Goal: Transaction & Acquisition: Obtain resource

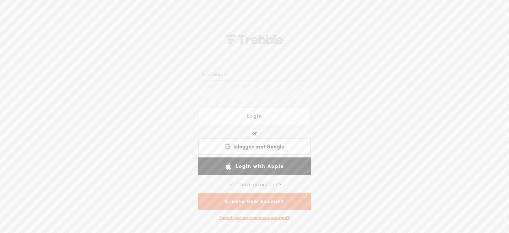
click at [239, 184] on div "Don't have an account?" at bounding box center [254, 185] width 54 height 14
click at [249, 199] on link "Create New Account" at bounding box center [254, 201] width 113 height 17
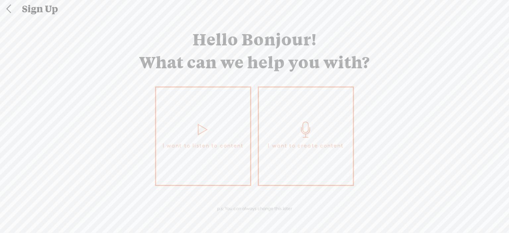
scroll to position [1, 0]
click at [221, 141] on span "I want to listen to content" at bounding box center [203, 145] width 81 height 10
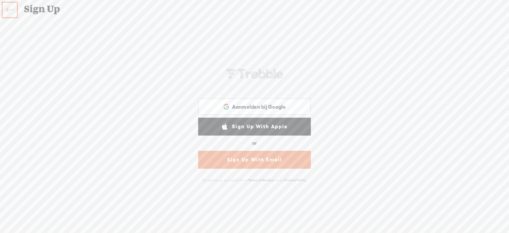
click at [236, 160] on link "Sign Up With Email" at bounding box center [254, 160] width 113 height 18
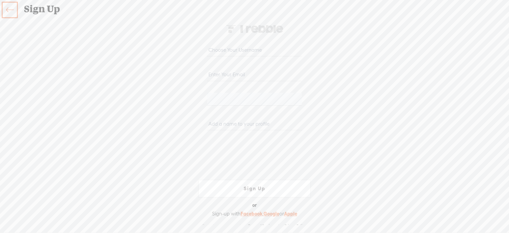
click at [232, 74] on input "email" at bounding box center [254, 74] width 94 height 13
type input "[EMAIL_ADDRESS][DOMAIN_NAME]"
click at [220, 122] on input "text" at bounding box center [254, 123] width 94 height 13
type input "Edo"
drag, startPoint x: 238, startPoint y: 187, endPoint x: 229, endPoint y: 185, distance: 9.6
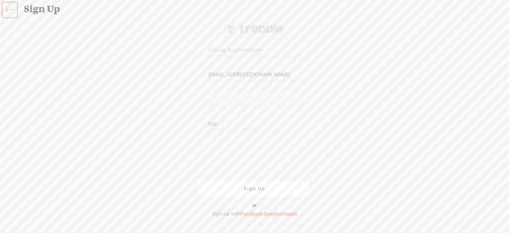
click at [239, 188] on link "Sign Up" at bounding box center [254, 189] width 113 height 18
click at [256, 187] on link "Sign Up" at bounding box center [254, 189] width 113 height 18
click at [224, 48] on input "text" at bounding box center [254, 49] width 94 height 13
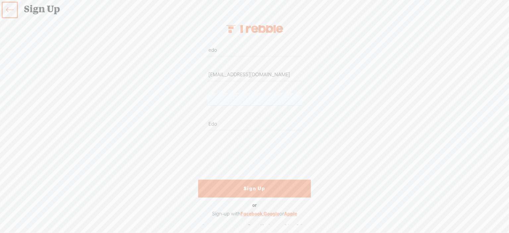
type input "edo"
click at [258, 186] on link "Sign Up" at bounding box center [254, 189] width 113 height 18
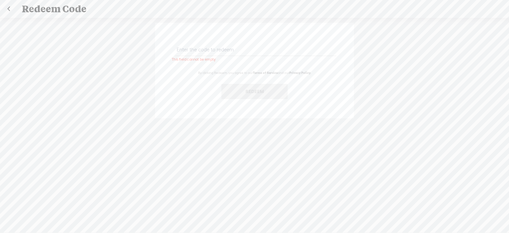
click at [236, 53] on input "text" at bounding box center [255, 49] width 161 height 13
paste input "8SF8-LE22-DH2G-CRSY-0823"
type input "8SF8-LE22-DH2G-CRSY-0823"
click at [250, 92] on button "Redeem" at bounding box center [254, 91] width 66 height 15
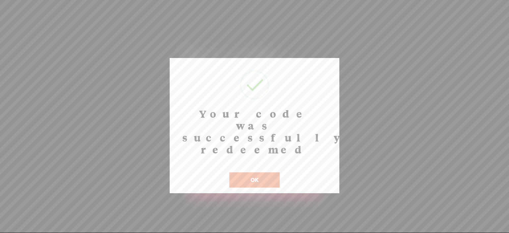
click at [254, 172] on button "OK" at bounding box center [254, 179] width 50 height 15
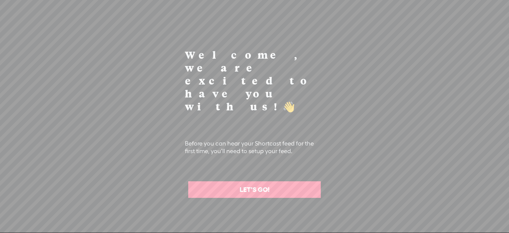
click at [255, 181] on link "LET'S GO!" at bounding box center [254, 189] width 132 height 17
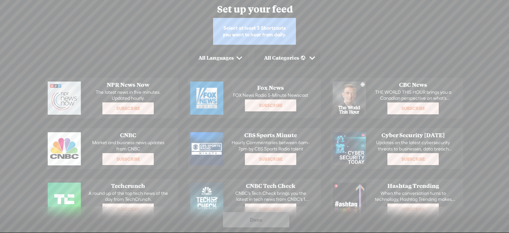
scroll to position [9, 0]
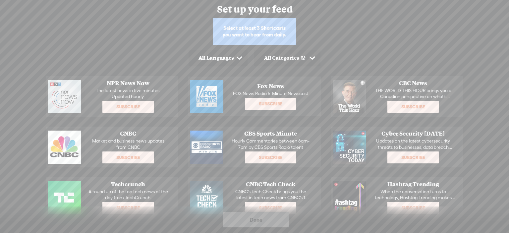
click at [232, 57] on div "All Languages" at bounding box center [215, 58] width 35 height 7
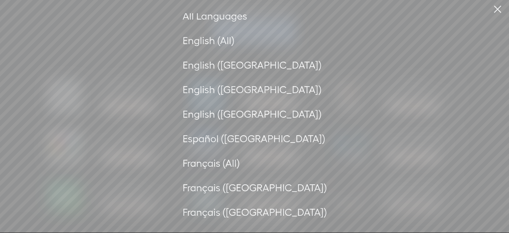
scroll to position [15, 0]
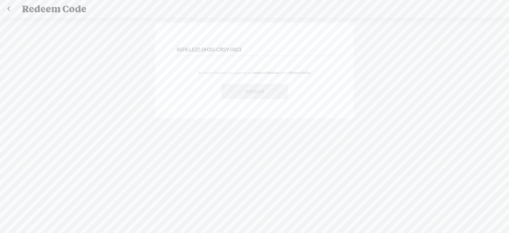
click at [243, 91] on button "Redeem" at bounding box center [254, 91] width 66 height 15
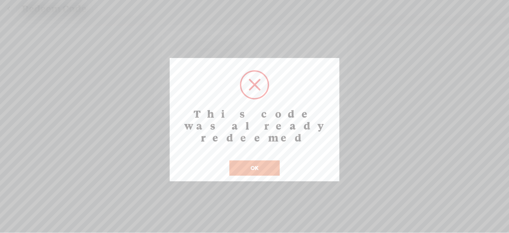
click at [261, 160] on button "OK" at bounding box center [254, 167] width 50 height 15
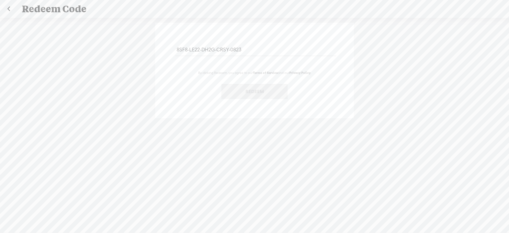
click at [8, 6] on link at bounding box center [8, 8] width 17 height 17
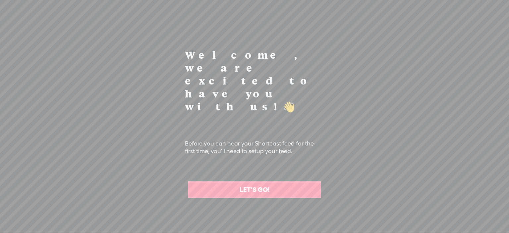
click at [248, 181] on link "LET'S GO!" at bounding box center [254, 189] width 132 height 17
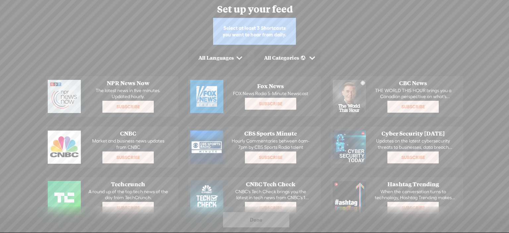
click at [273, 219] on div "Done" at bounding box center [256, 219] width 66 height 15
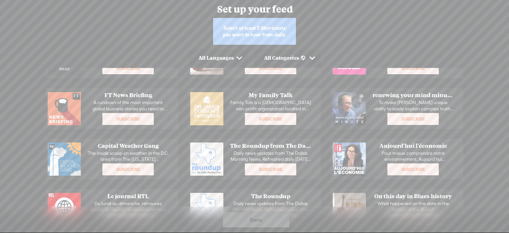
scroll to position [578, 0]
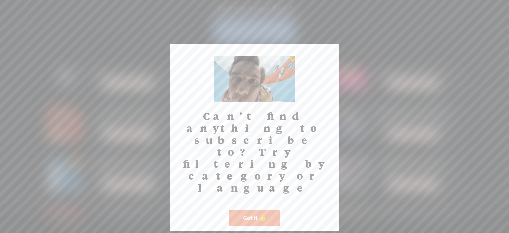
click at [256, 210] on button "Got It 👍" at bounding box center [254, 217] width 50 height 15
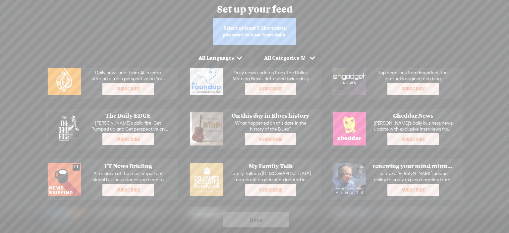
scroll to position [512, 0]
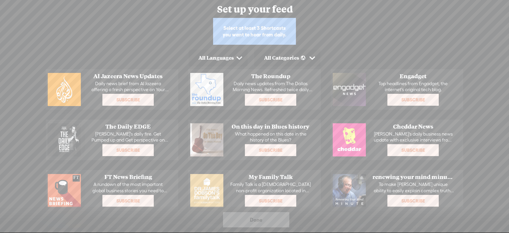
click at [133, 147] on span "Subscribe" at bounding box center [128, 150] width 50 height 11
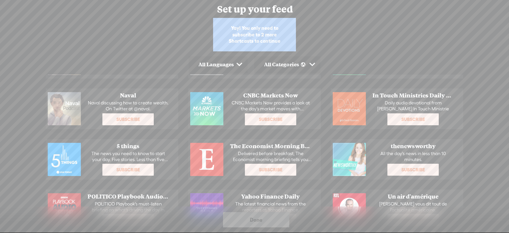
scroll to position [346, 0]
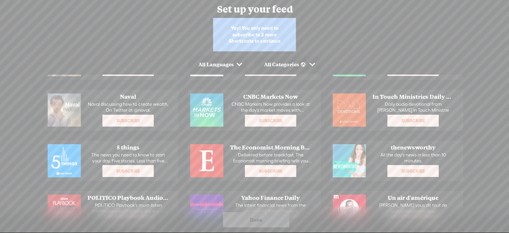
click at [140, 166] on span "Subscribe" at bounding box center [128, 171] width 50 height 11
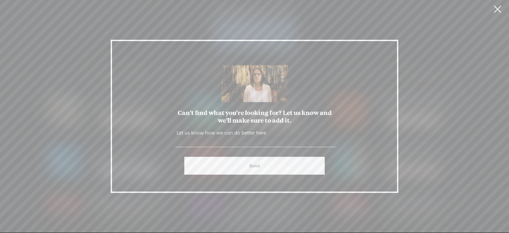
click at [499, 8] on link at bounding box center [497, 9] width 17 height 19
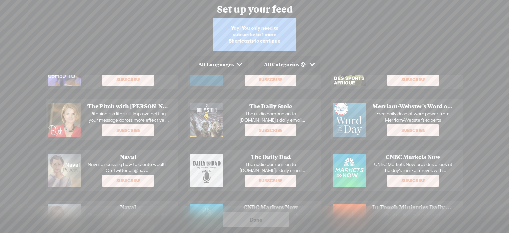
scroll to position [247, 0]
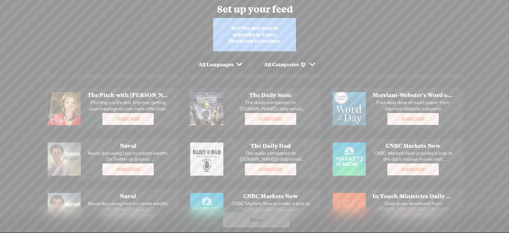
click at [133, 167] on span "Subscribe" at bounding box center [128, 169] width 50 height 11
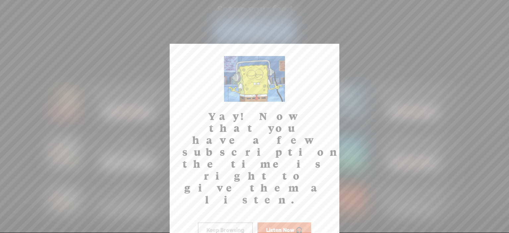
click at [241, 222] on button "Keep Browsing" at bounding box center [225, 229] width 55 height 15
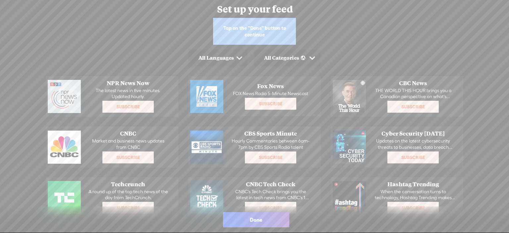
scroll to position [0, 0]
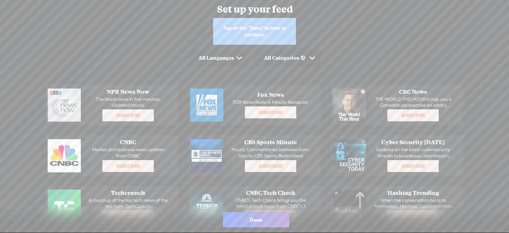
click at [264, 222] on div "Done" at bounding box center [256, 219] width 66 height 15
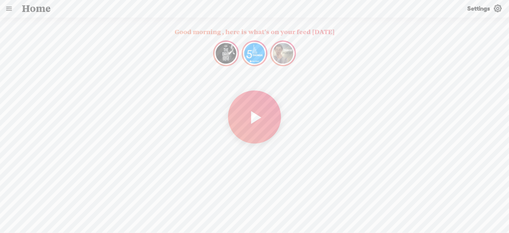
click at [7, 8] on link at bounding box center [8, 8] width 17 height 17
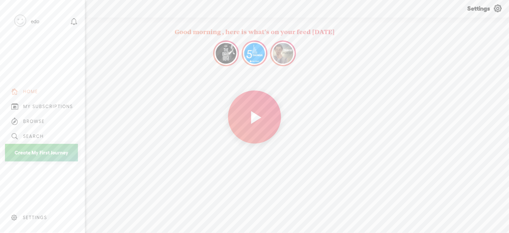
click at [17, 214] on icon at bounding box center [14, 217] width 7 height 7
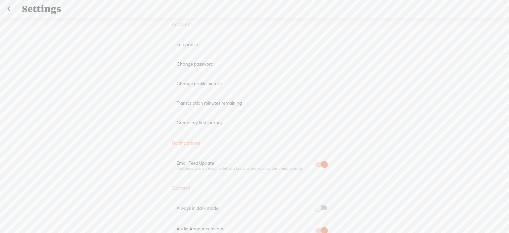
scroll to position [99, 0]
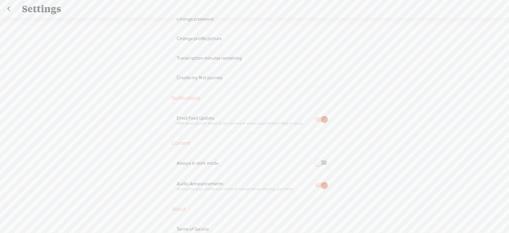
click at [319, 160] on span at bounding box center [321, 162] width 12 height 5
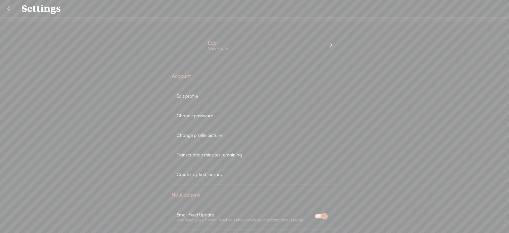
scroll to position [0, 0]
click at [5, 6] on link at bounding box center [8, 8] width 17 height 17
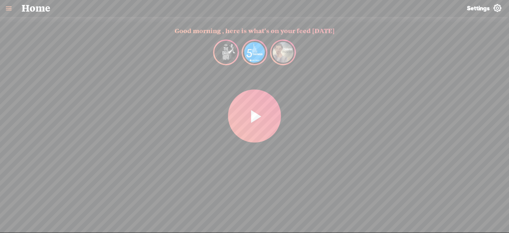
click at [491, 6] on link "Settings" at bounding box center [483, 8] width 49 height 17
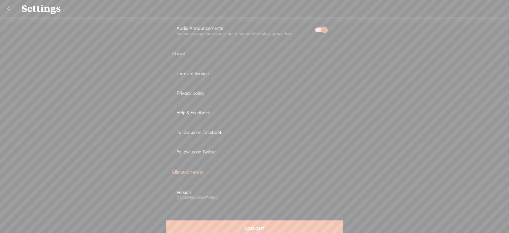
scroll to position [273, 0]
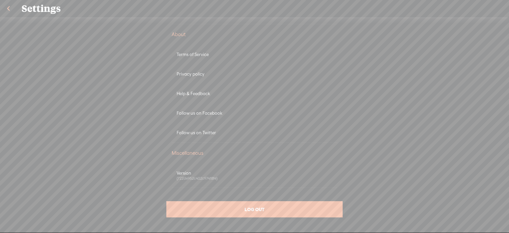
click at [273, 206] on div "LOG OUT" at bounding box center [254, 209] width 176 height 16
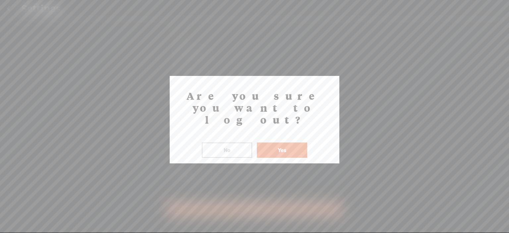
click at [276, 142] on button "Yes" at bounding box center [282, 149] width 50 height 15
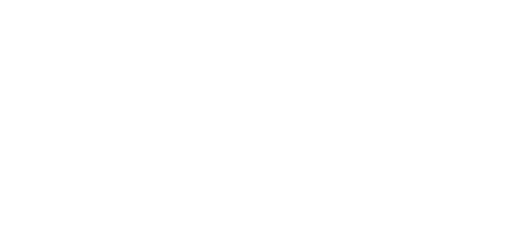
scroll to position [0, 0]
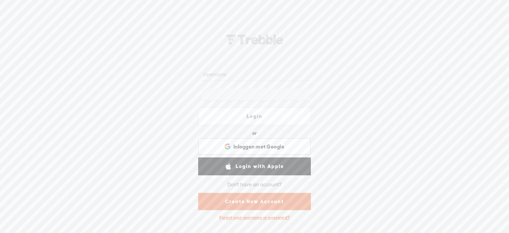
type input "edo"
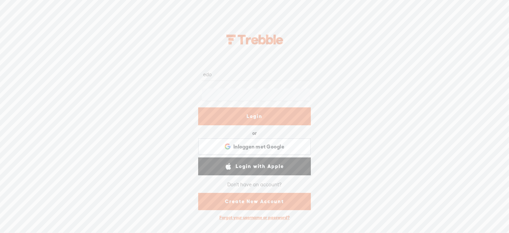
click at [257, 114] on link "Login" at bounding box center [254, 116] width 113 height 18
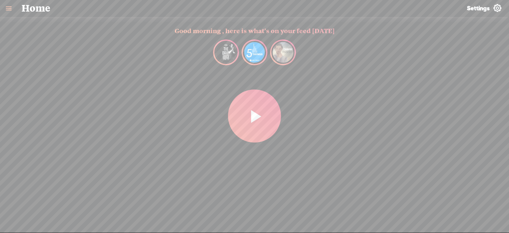
click at [248, 125] on t at bounding box center [254, 116] width 13 height 26
click at [45, 222] on t at bounding box center [43, 223] width 4 height 17
click at [10, 9] on link at bounding box center [8, 8] width 17 height 17
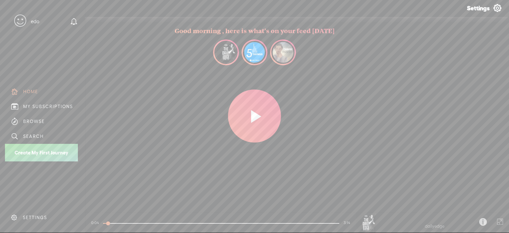
click at [29, 89] on div "HOME" at bounding box center [30, 92] width 15 height 6
click at [38, 104] on div "MY SUBSCRIPTIONS" at bounding box center [48, 107] width 50 height 6
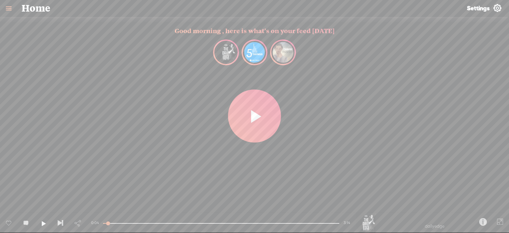
click at [496, 7] on t at bounding box center [497, 8] width 9 height 9
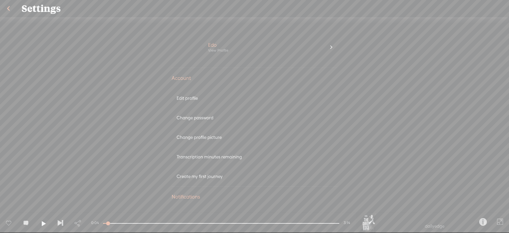
click at [214, 156] on div "Transcription minutes remaining" at bounding box center [255, 157] width 156 height 6
click at [231, 155] on div "Transcription minutes remaining" at bounding box center [255, 157] width 156 height 6
click at [202, 153] on div "Transcription minutes remaining / minutes" at bounding box center [255, 157] width 166 height 20
click at [327, 47] on div "Edo View Profile" at bounding box center [266, 47] width 127 height 26
click at [197, 153] on div "Transcription minutes remaining / minutes" at bounding box center [255, 157] width 166 height 20
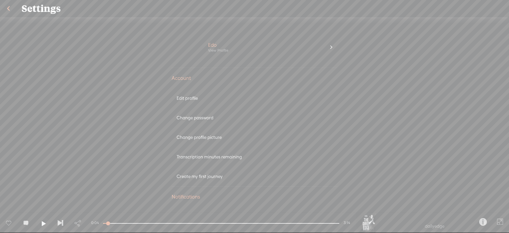
click at [197, 154] on div "Transcription minutes remaining" at bounding box center [255, 157] width 156 height 6
click at [7, 6] on link at bounding box center [8, 8] width 17 height 17
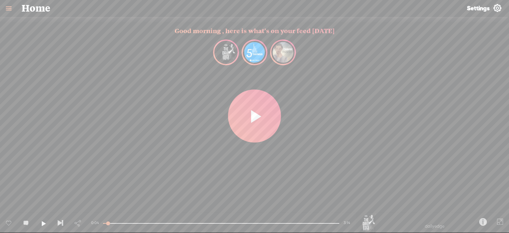
click at [500, 9] on t at bounding box center [497, 8] width 9 height 9
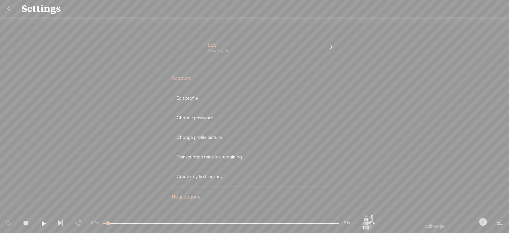
click at [196, 176] on div "Create my first journey" at bounding box center [255, 177] width 156 height 6
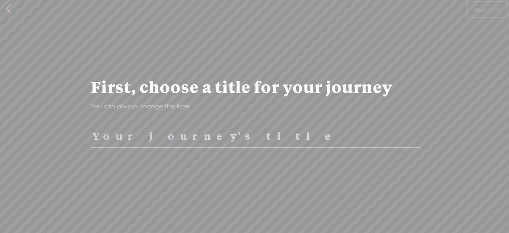
click at [158, 141] on input "text" at bounding box center [255, 136] width 329 height 23
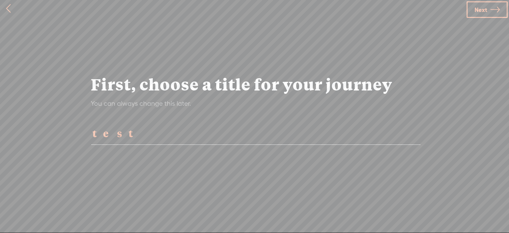
type input "test"
click at [491, 9] on icon at bounding box center [494, 9] width 9 height 17
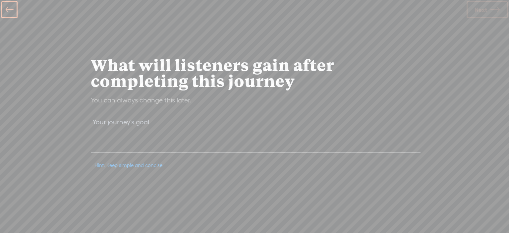
click at [6, 9] on icon at bounding box center [10, 9] width 8 height 15
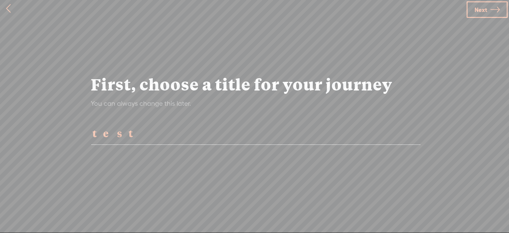
click at [11, 8] on link at bounding box center [8, 8] width 17 height 17
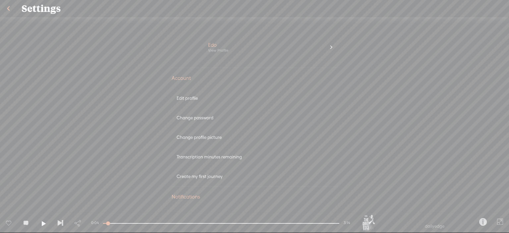
click at [15, 5] on link at bounding box center [8, 8] width 17 height 17
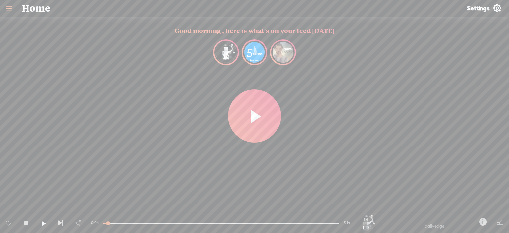
click at [8, 6] on link at bounding box center [8, 8] width 17 height 17
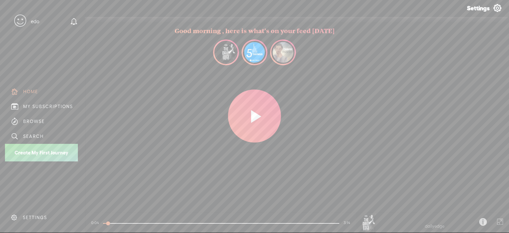
click at [39, 104] on div "MY SUBSCRIPTIONS" at bounding box center [48, 107] width 50 height 6
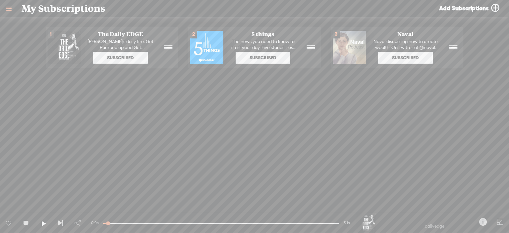
click at [7, 8] on link at bounding box center [8, 8] width 17 height 17
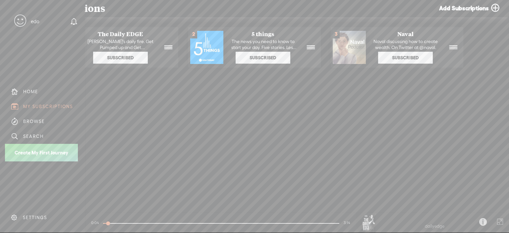
click at [27, 119] on div "BROWSE" at bounding box center [34, 122] width 22 height 6
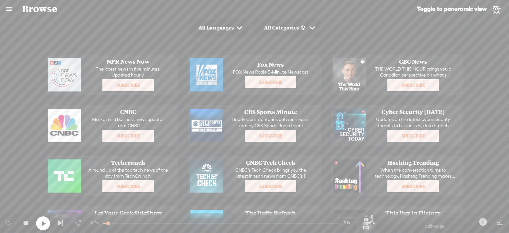
click at [11, 9] on link at bounding box center [8, 8] width 17 height 17
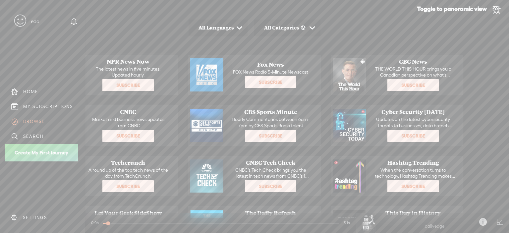
click at [34, 133] on div "SEARCH" at bounding box center [33, 136] width 21 height 6
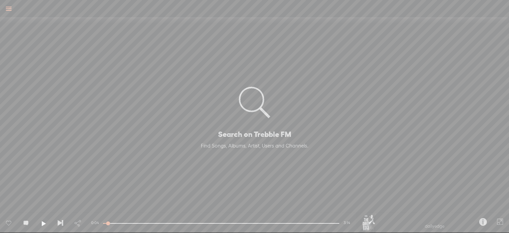
click at [6, 8] on link at bounding box center [8, 8] width 17 height 17
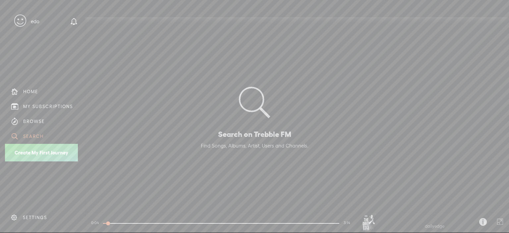
click at [23, 18] on icon at bounding box center [20, 20] width 12 height 15
